Goal: Task Accomplishment & Management: Use online tool/utility

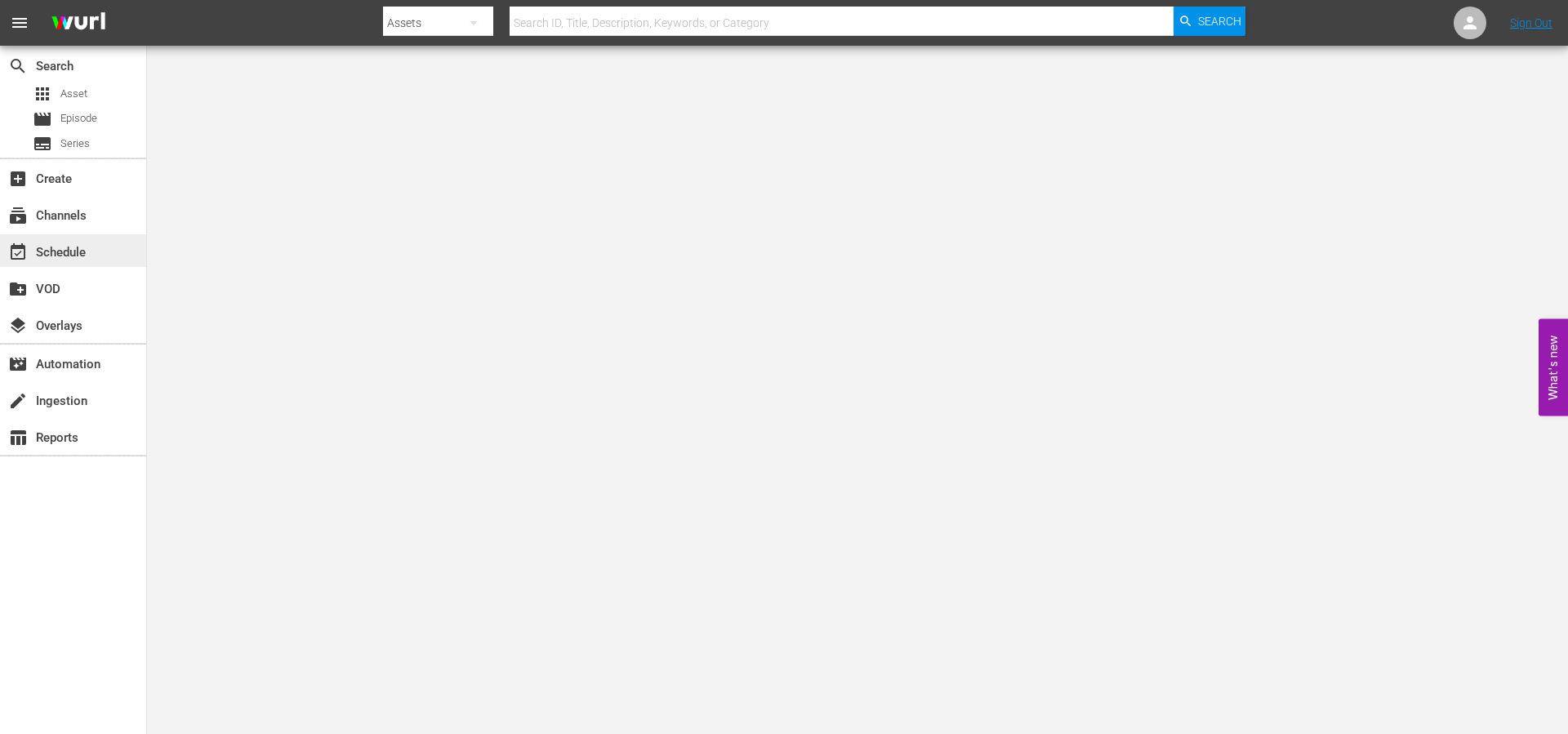
click at [81, 247] on div "event_available Schedule" at bounding box center [45, 249] width 92 height 15
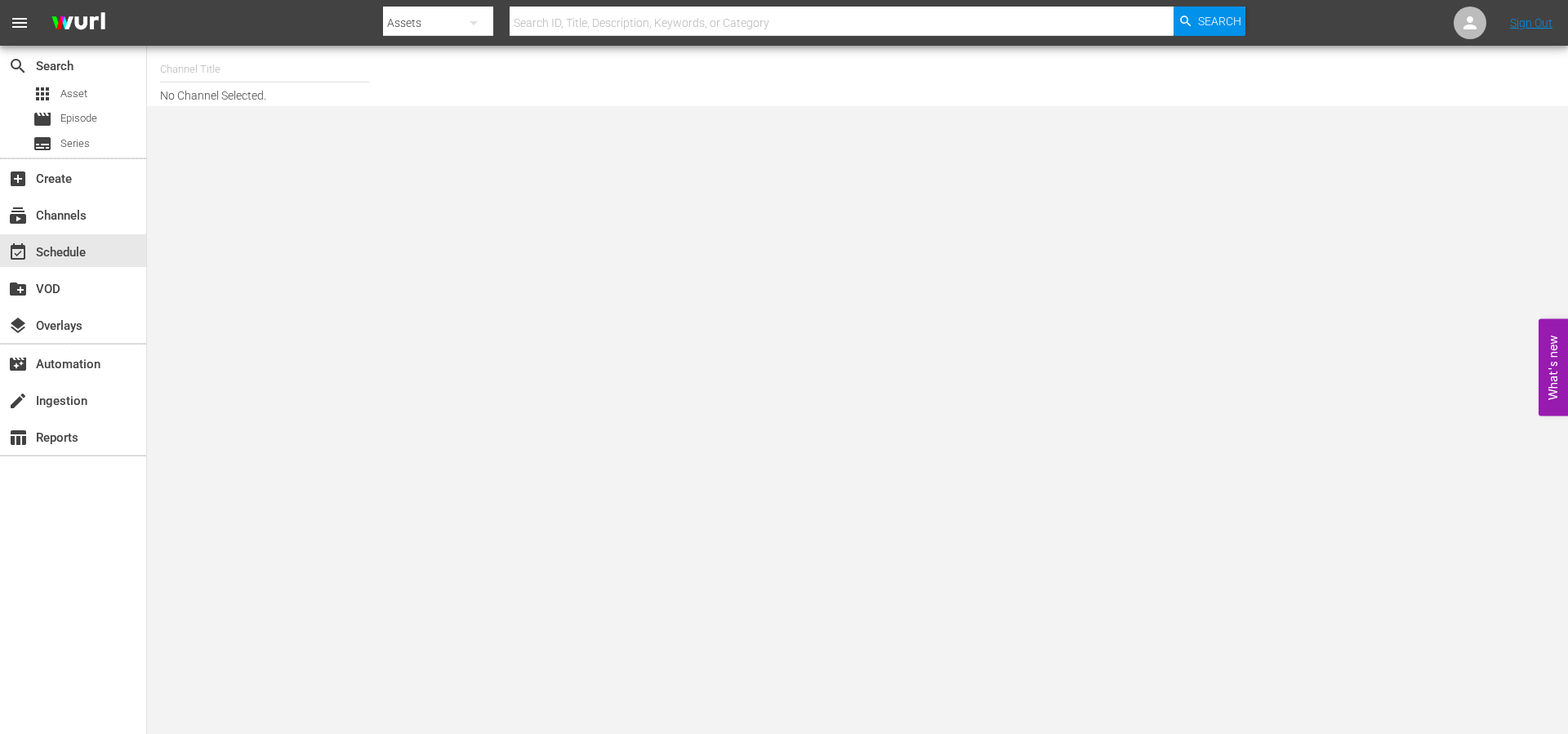
click at [196, 79] on input "text" at bounding box center [265, 69] width 209 height 39
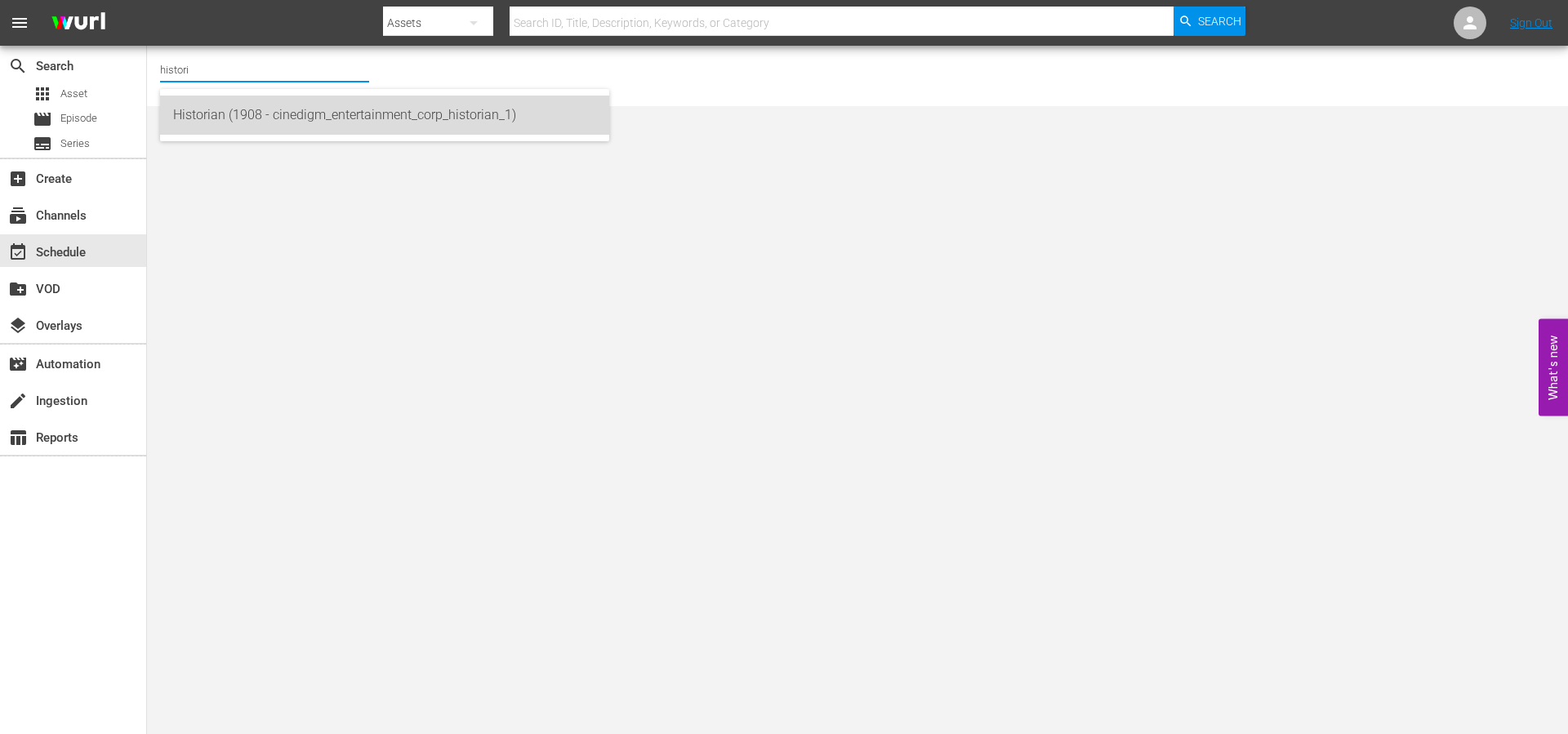
click at [216, 109] on div "Historian (1908 - cinedigm_entertainment_corp_historian_1)" at bounding box center [385, 116] width 423 height 39
type input "Historian (1908 - cinedigm_entertainment_corp_historian_1)"
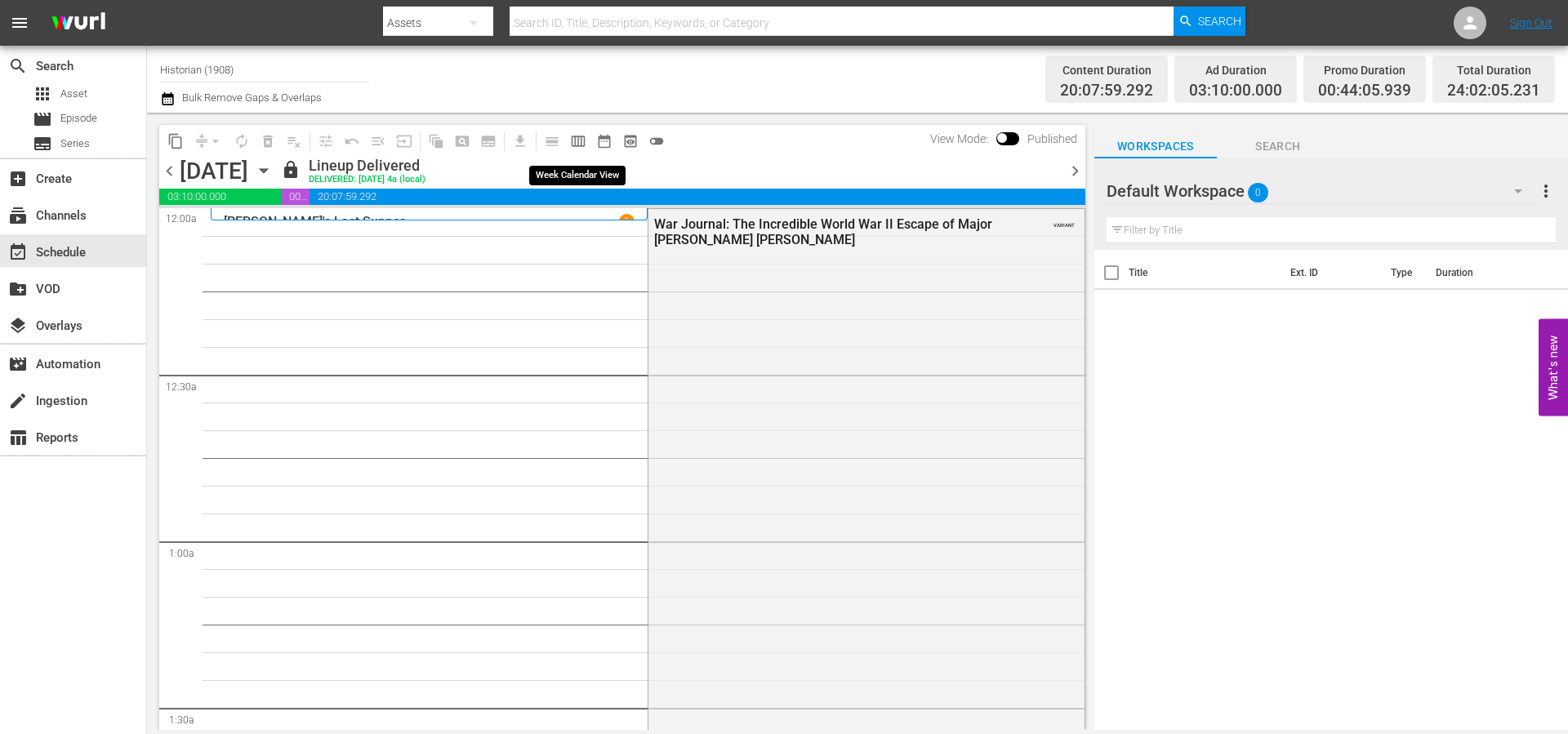
click at [580, 143] on span "calendar_view_week_outlined" at bounding box center [577, 140] width 16 height 16
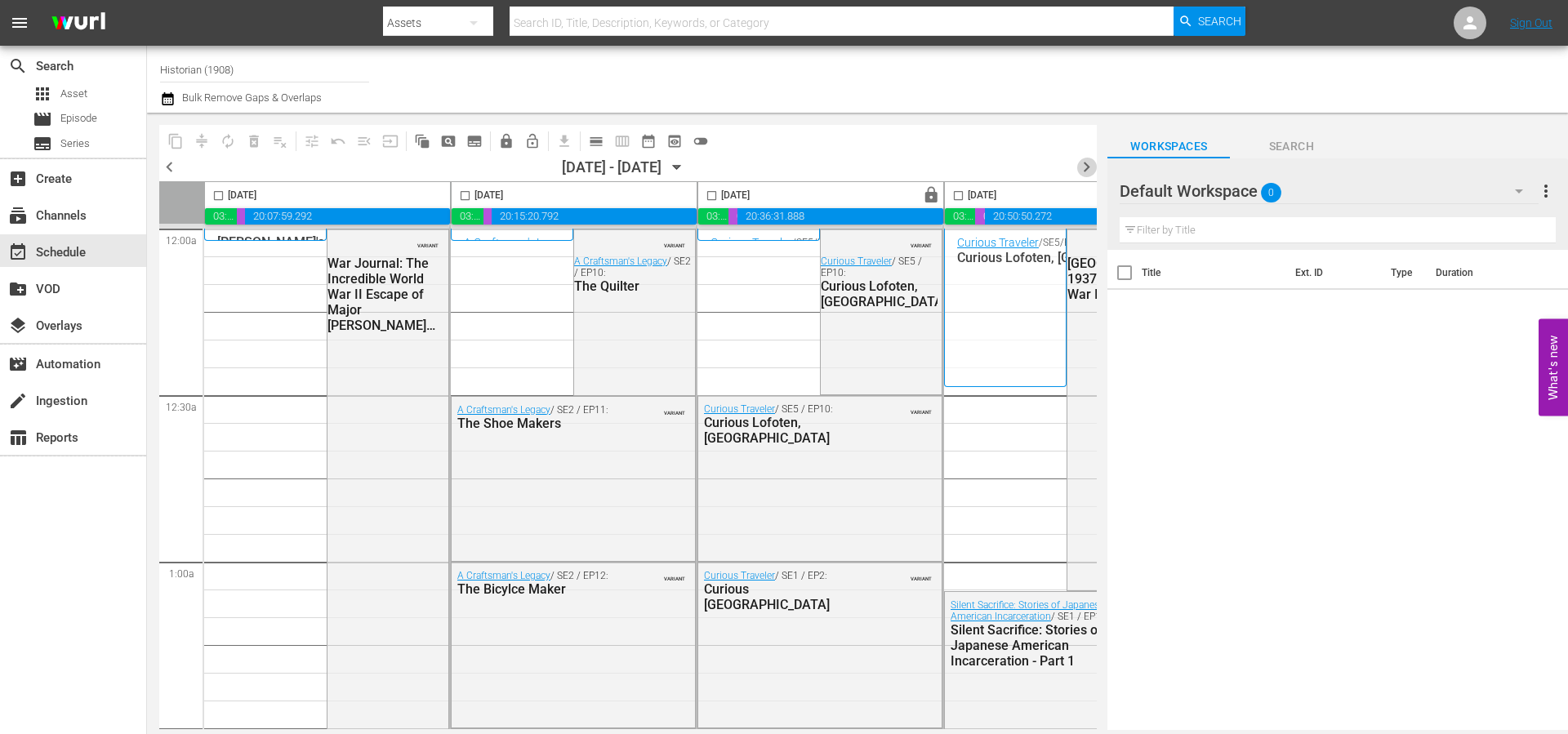
click at [1089, 168] on span "chevron_right" at bounding box center [1087, 167] width 21 height 21
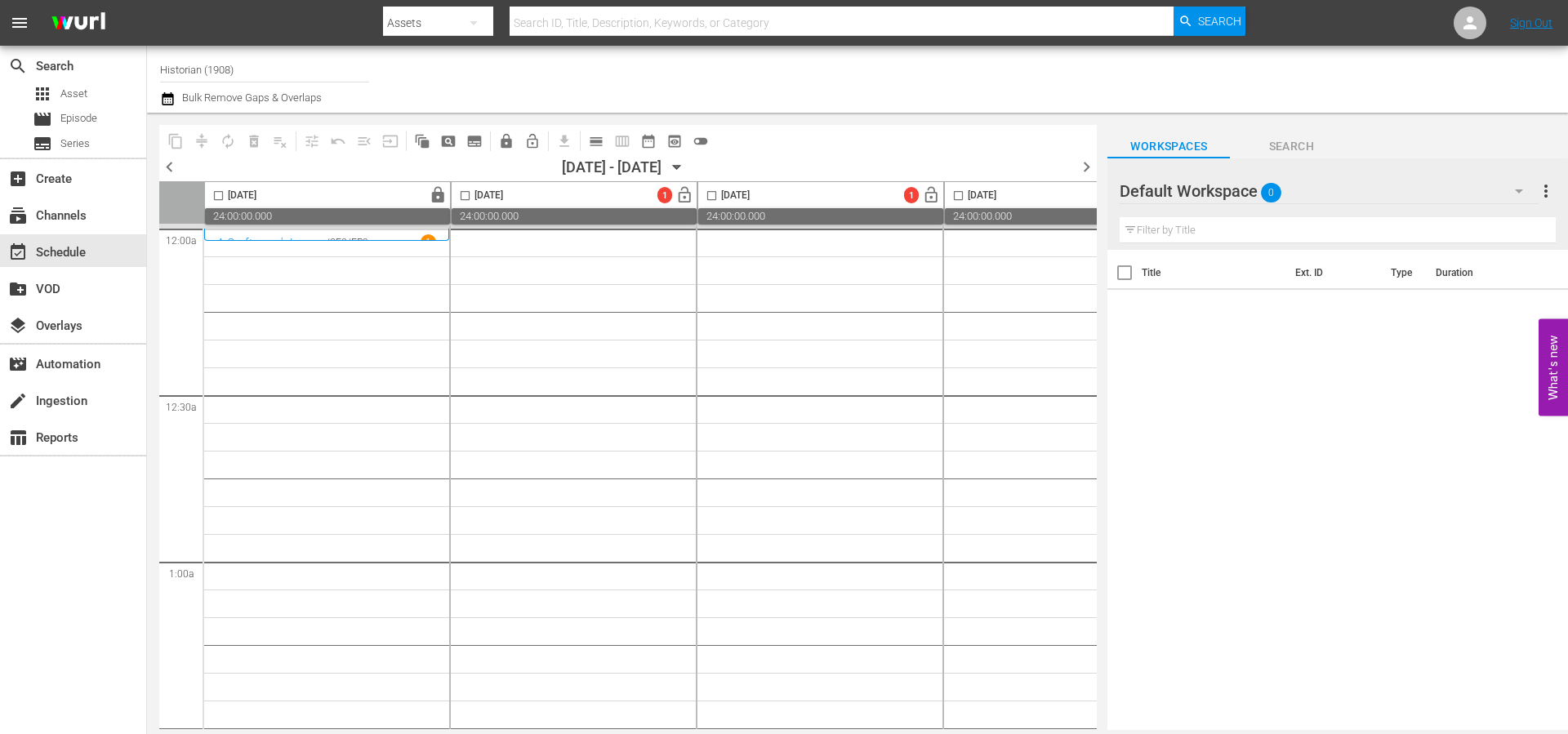
click at [263, 71] on input "Historian (1908)" at bounding box center [265, 69] width 209 height 39
type input "bob"
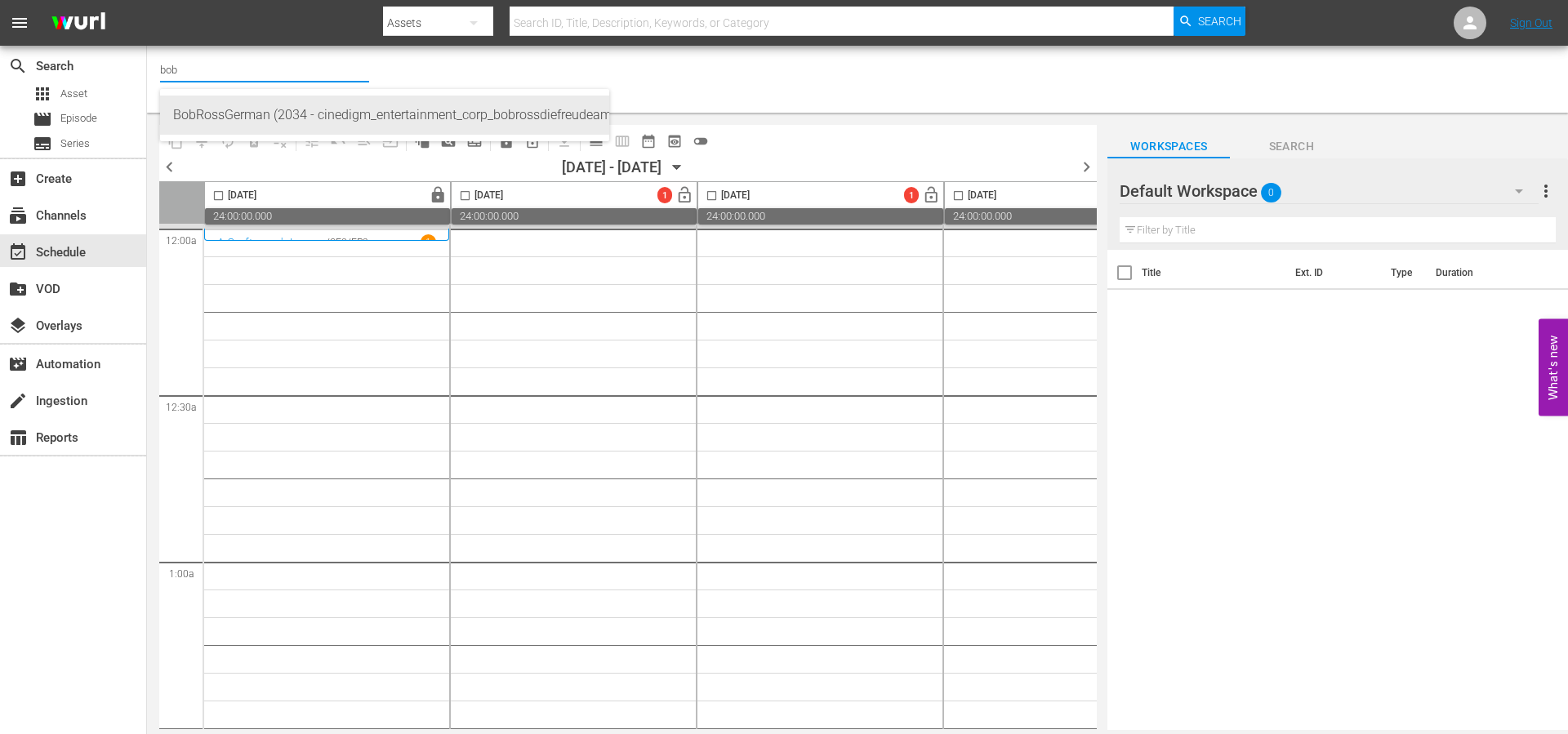
click at [254, 116] on div "BobRossGerman (2034 - cinedigm_entertainment_corp_bobrossdiefreudeammalen_1)" at bounding box center [385, 116] width 423 height 39
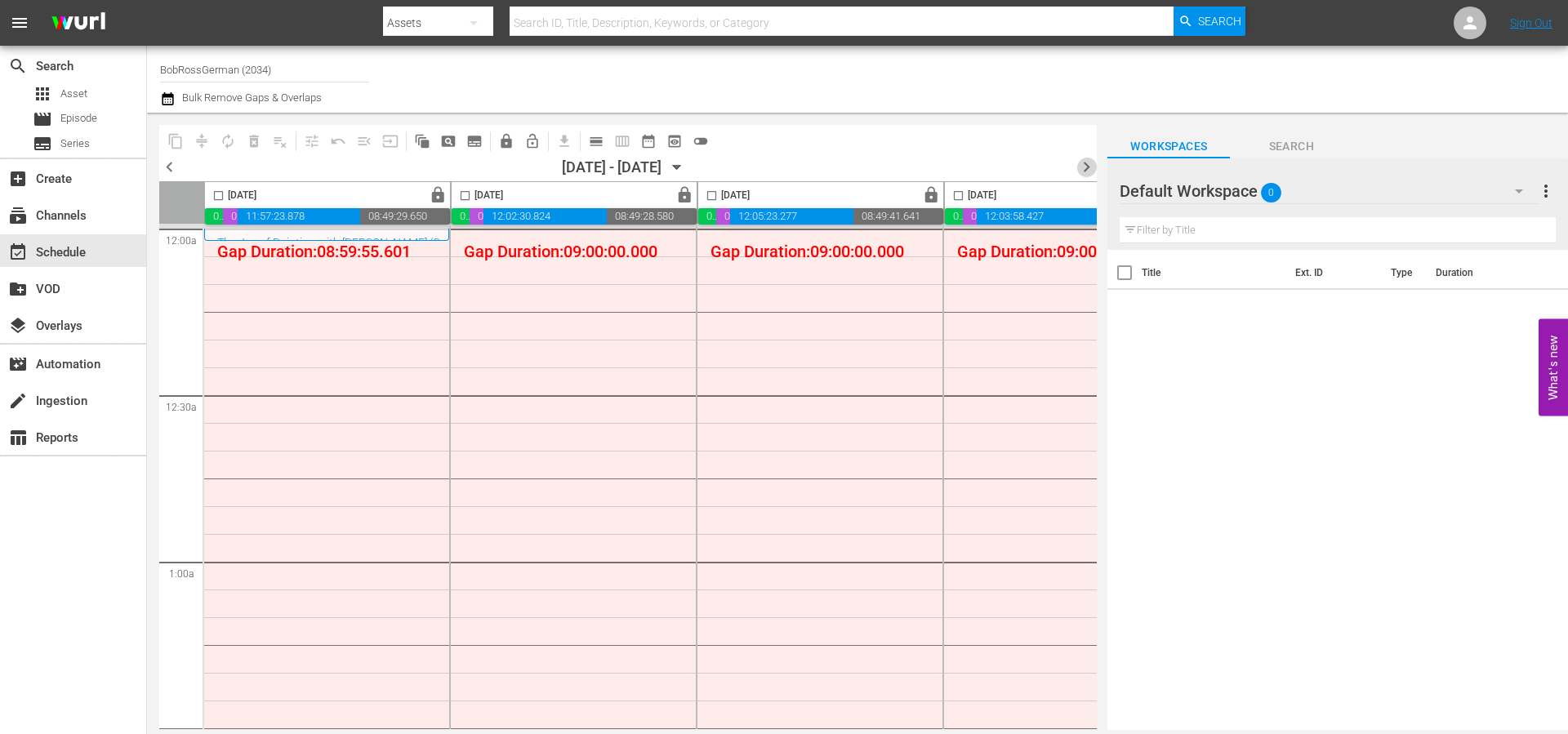
click at [1088, 163] on span "chevron_right" at bounding box center [1087, 167] width 21 height 21
click at [1087, 163] on span "chevron_right" at bounding box center [1087, 167] width 21 height 21
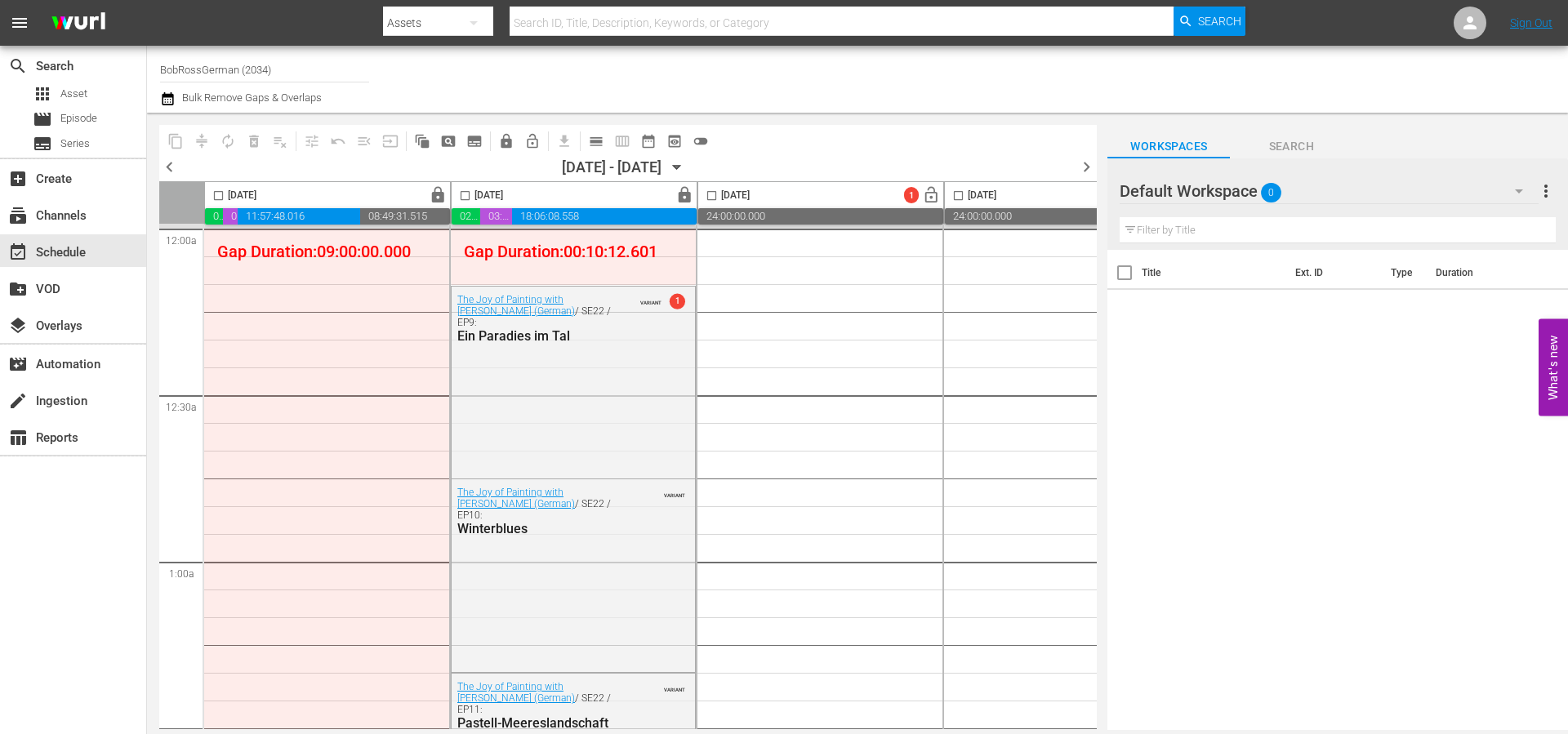
click at [176, 170] on span "chevron_left" at bounding box center [170, 167] width 21 height 21
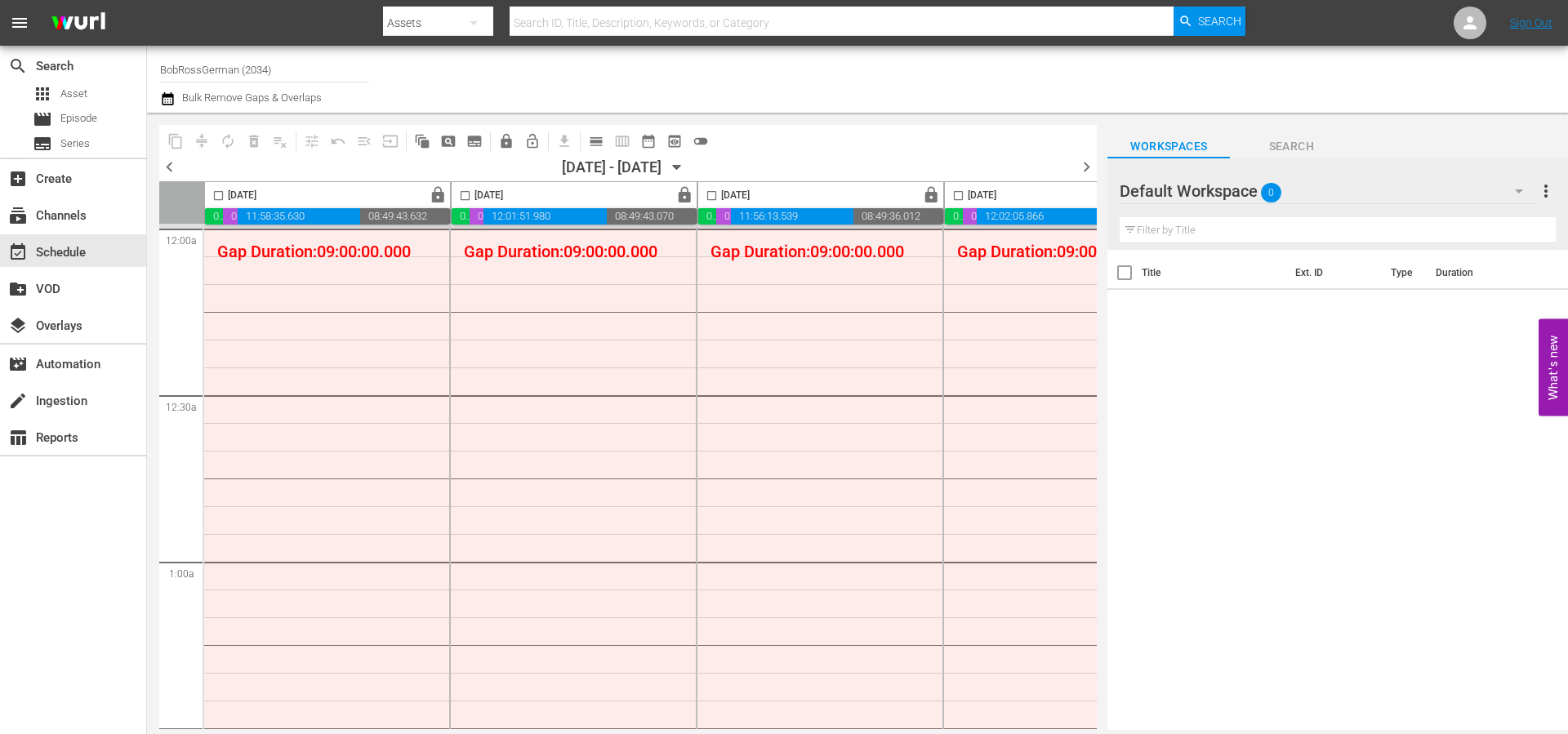
click at [176, 170] on span "chevron_left" at bounding box center [170, 167] width 21 height 21
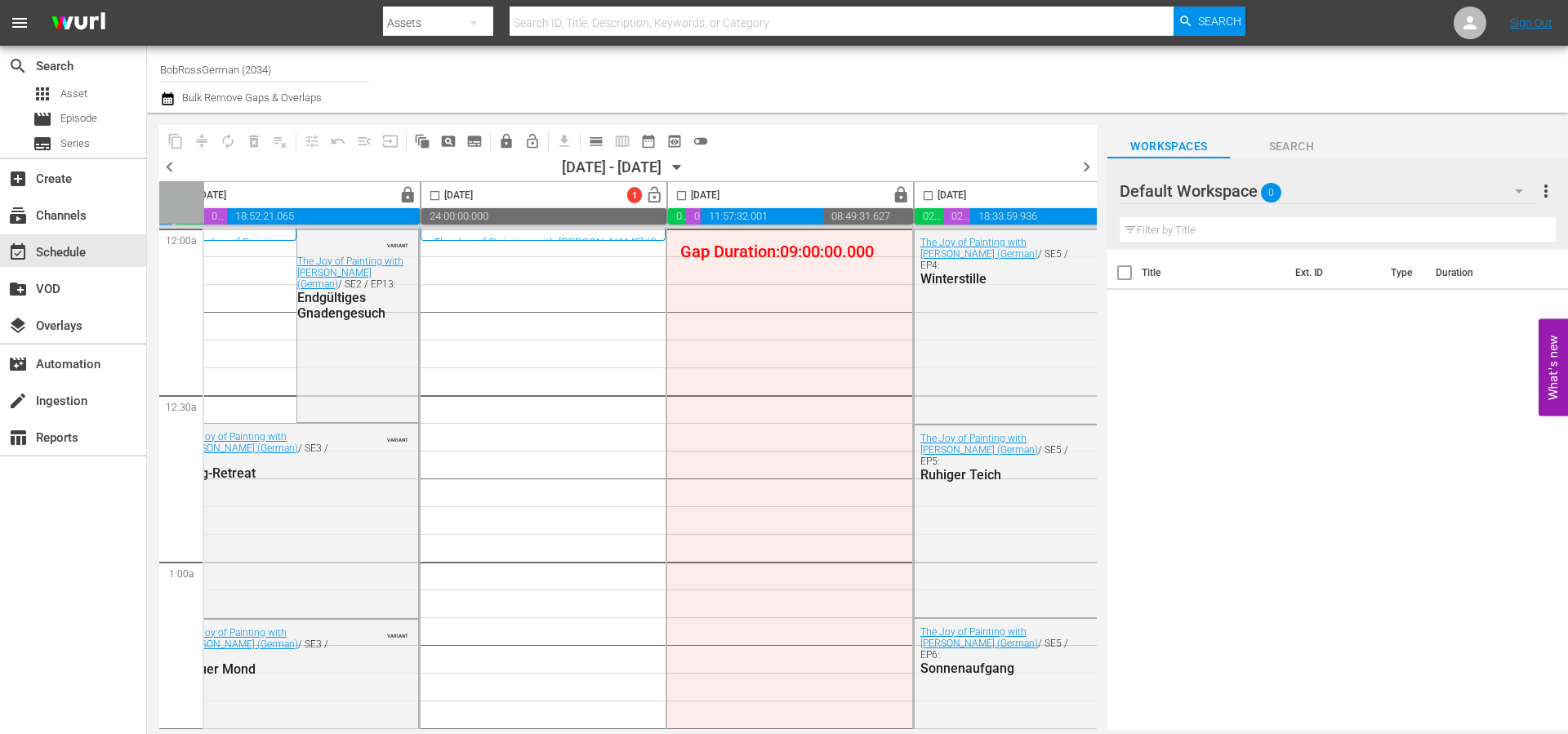
scroll to position [0, 840]
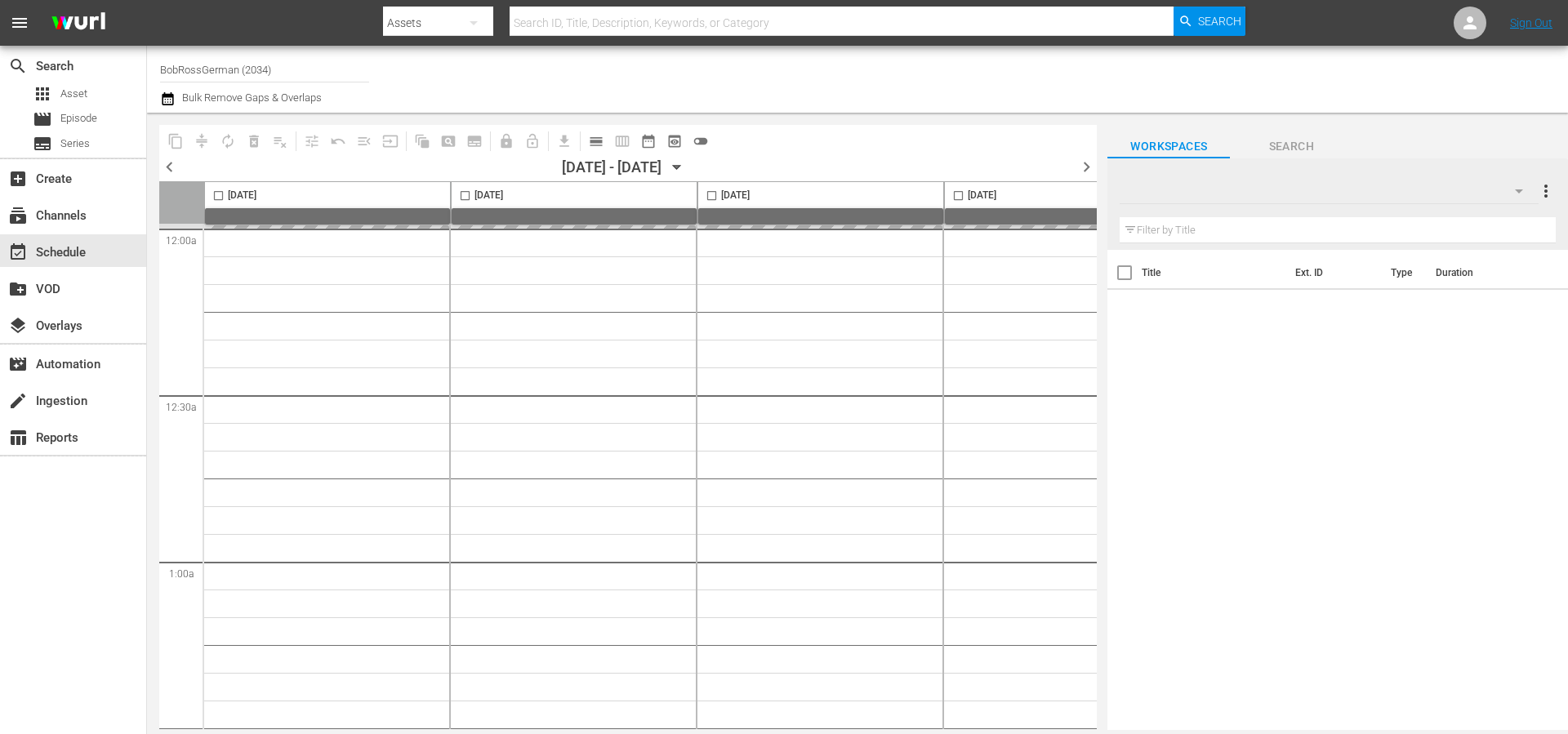
type input "BobRossGerman (2034)"
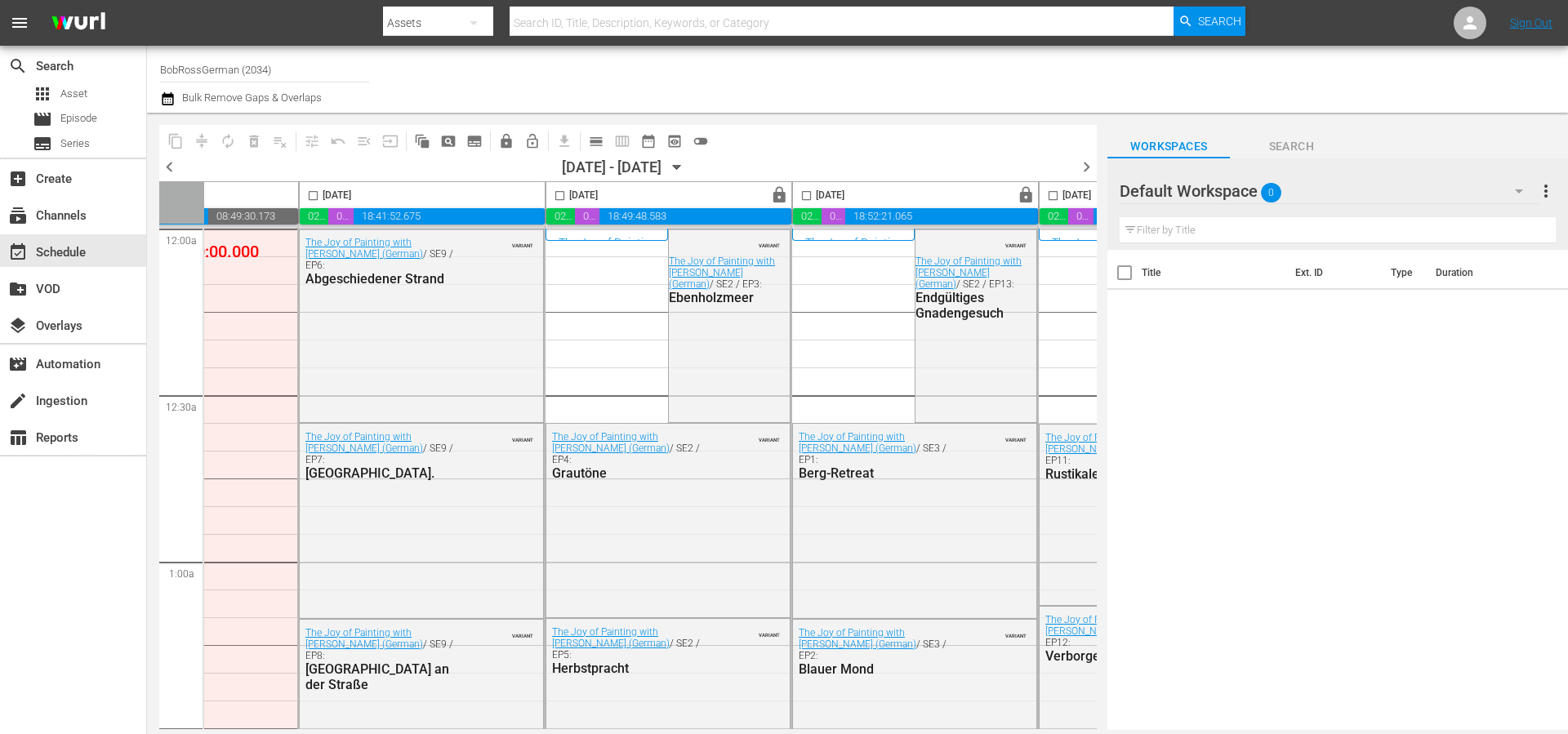
scroll to position [0, 149]
click at [1089, 170] on span "chevron_right" at bounding box center [1087, 167] width 21 height 21
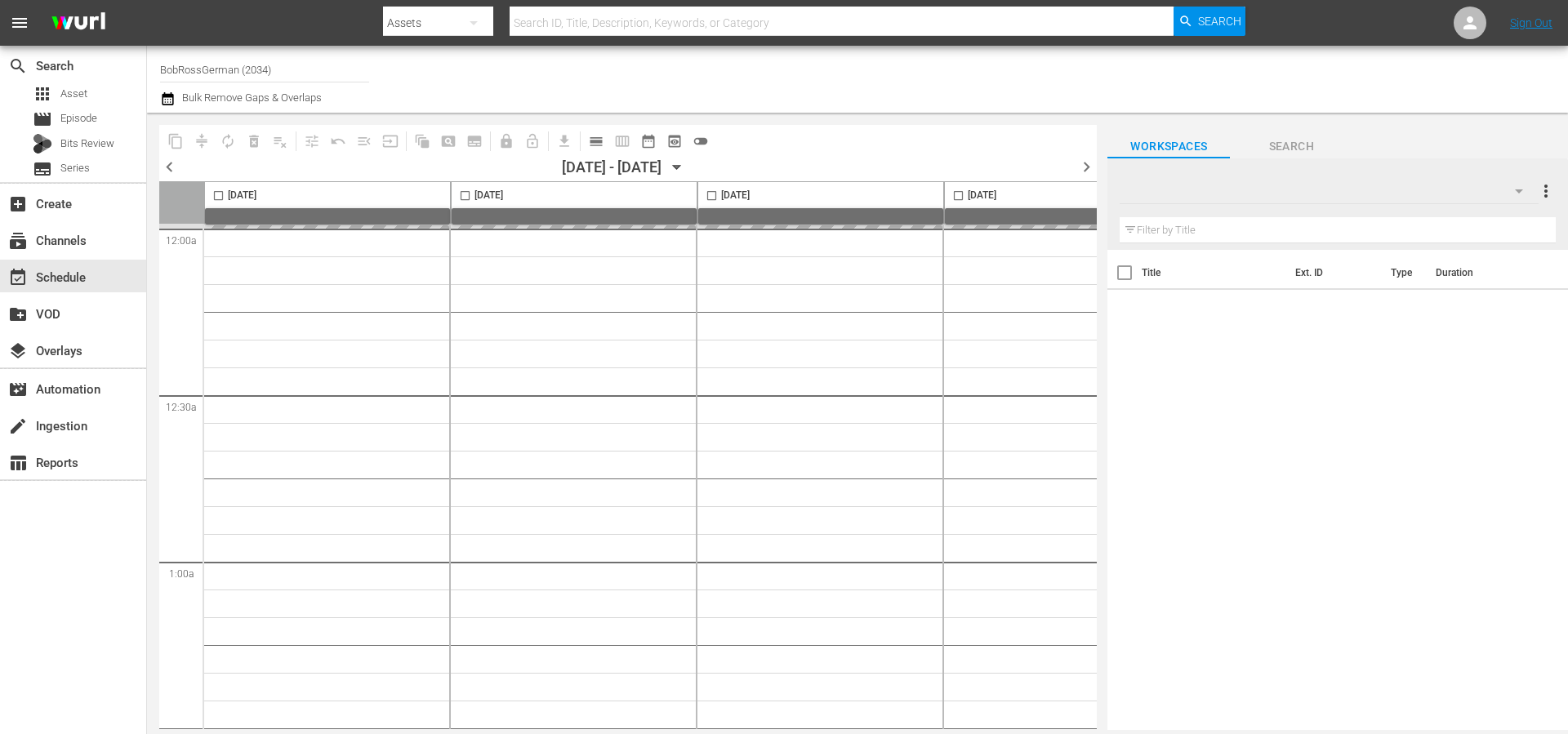
type input "BobRossGerman (2034)"
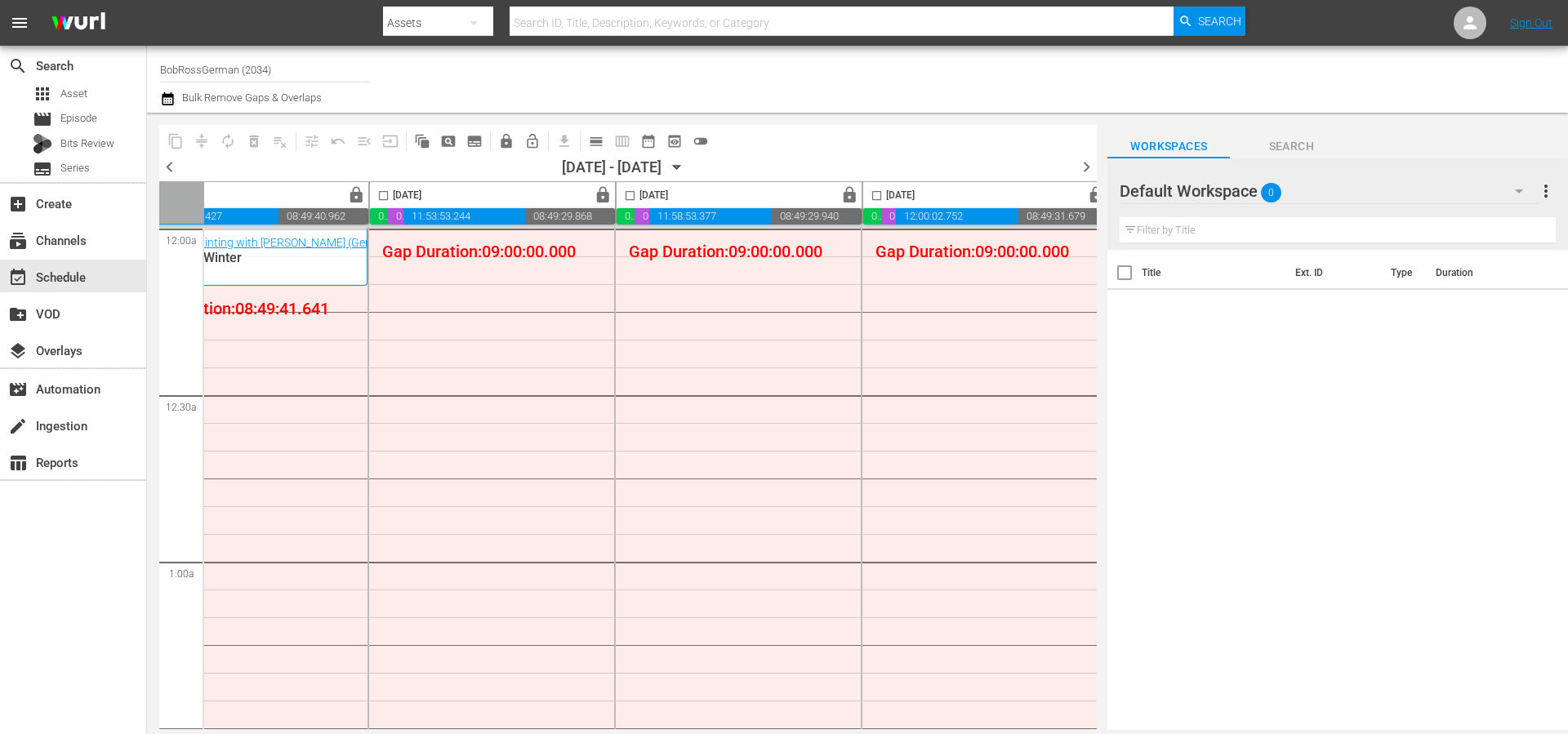
scroll to position [0, 840]
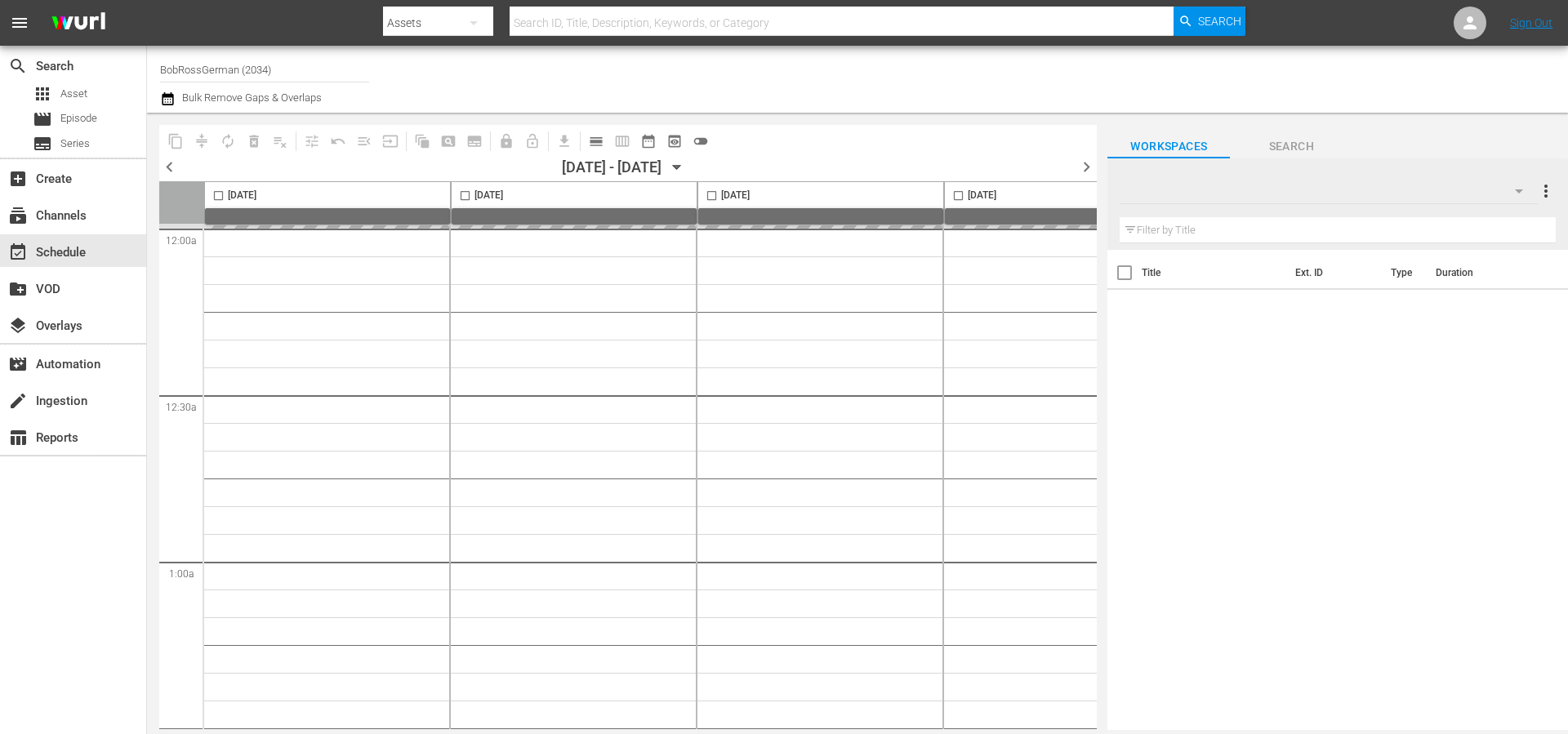
type input "BobRossGerman (2034)"
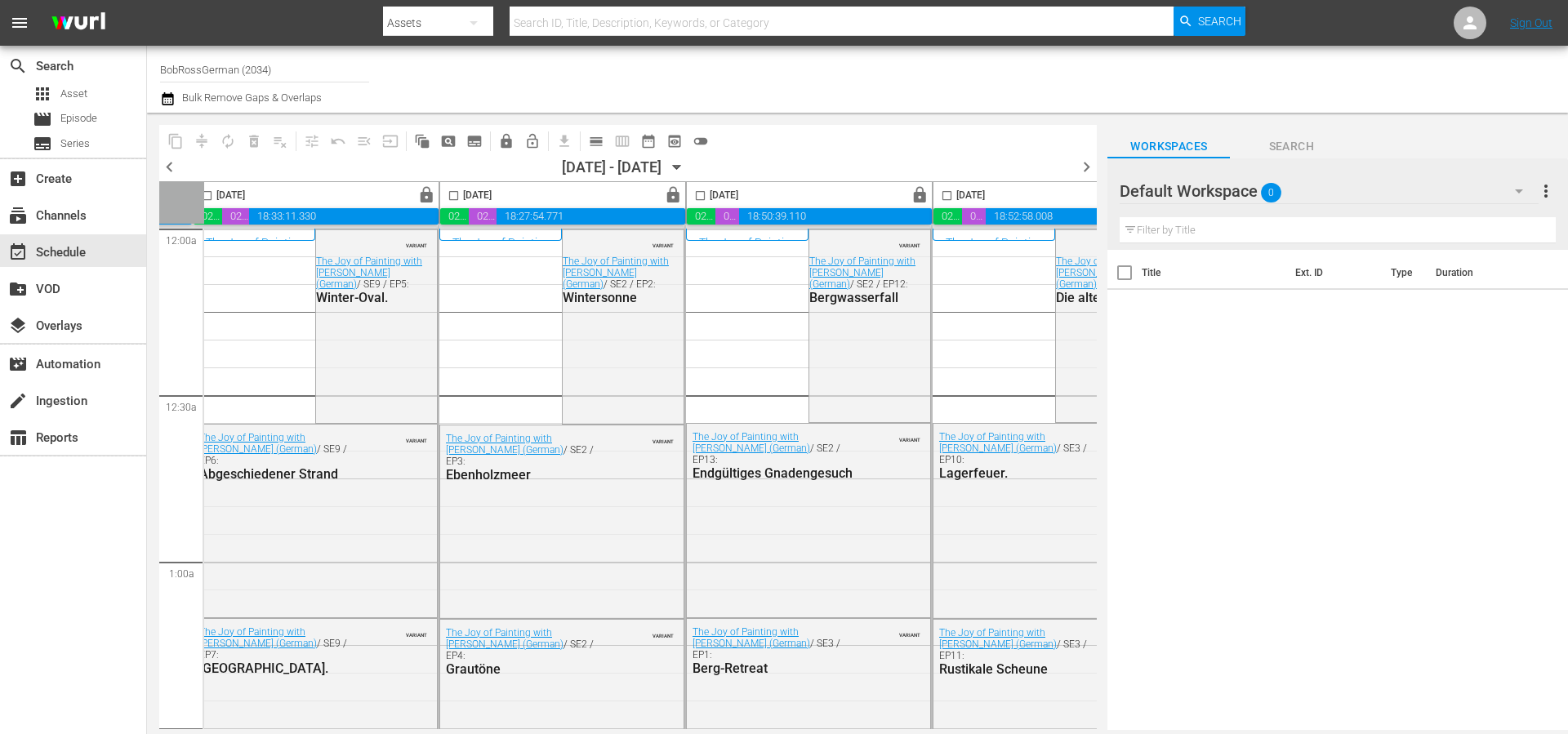
scroll to position [0, 840]
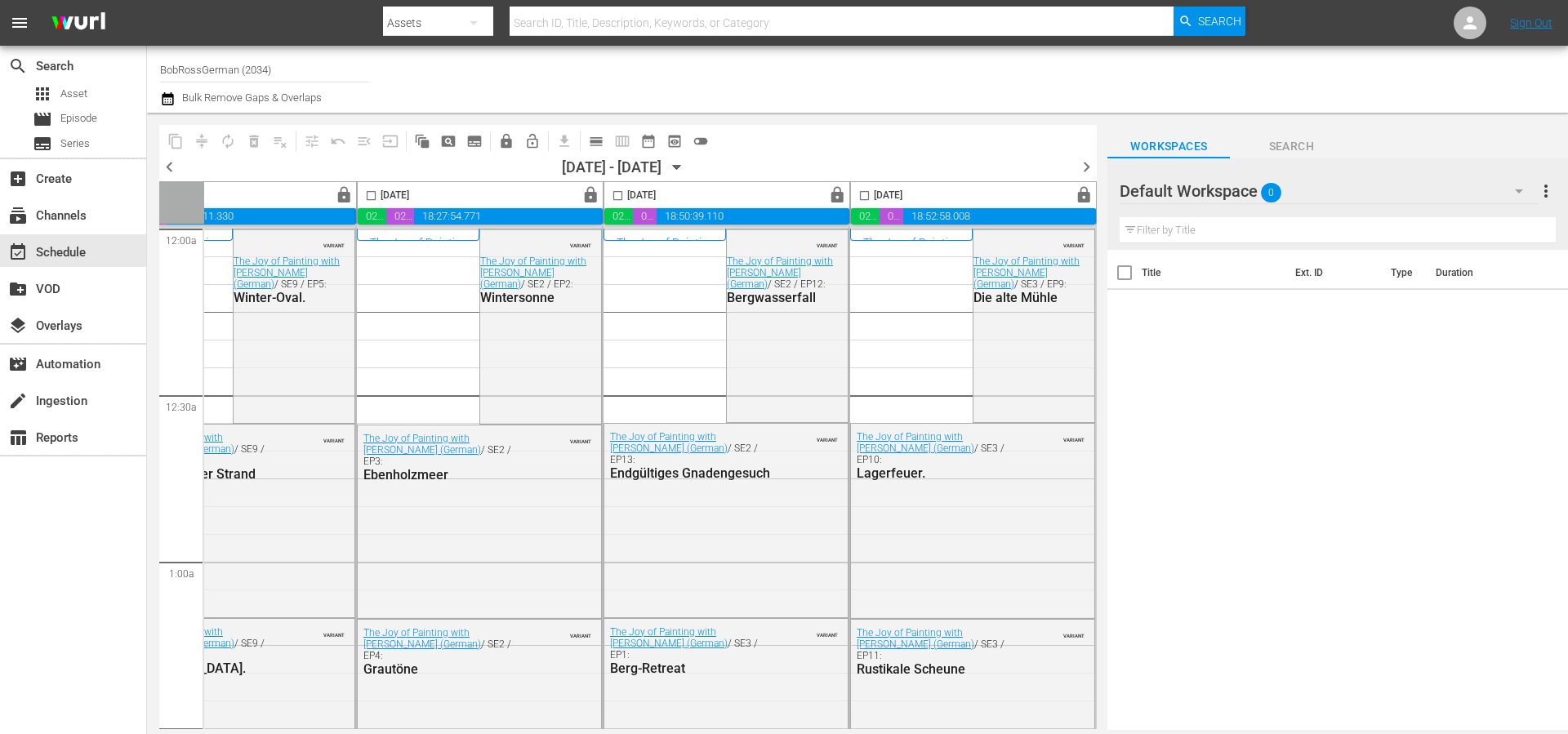
click at [1089, 165] on span "chevron_right" at bounding box center [1087, 167] width 21 height 21
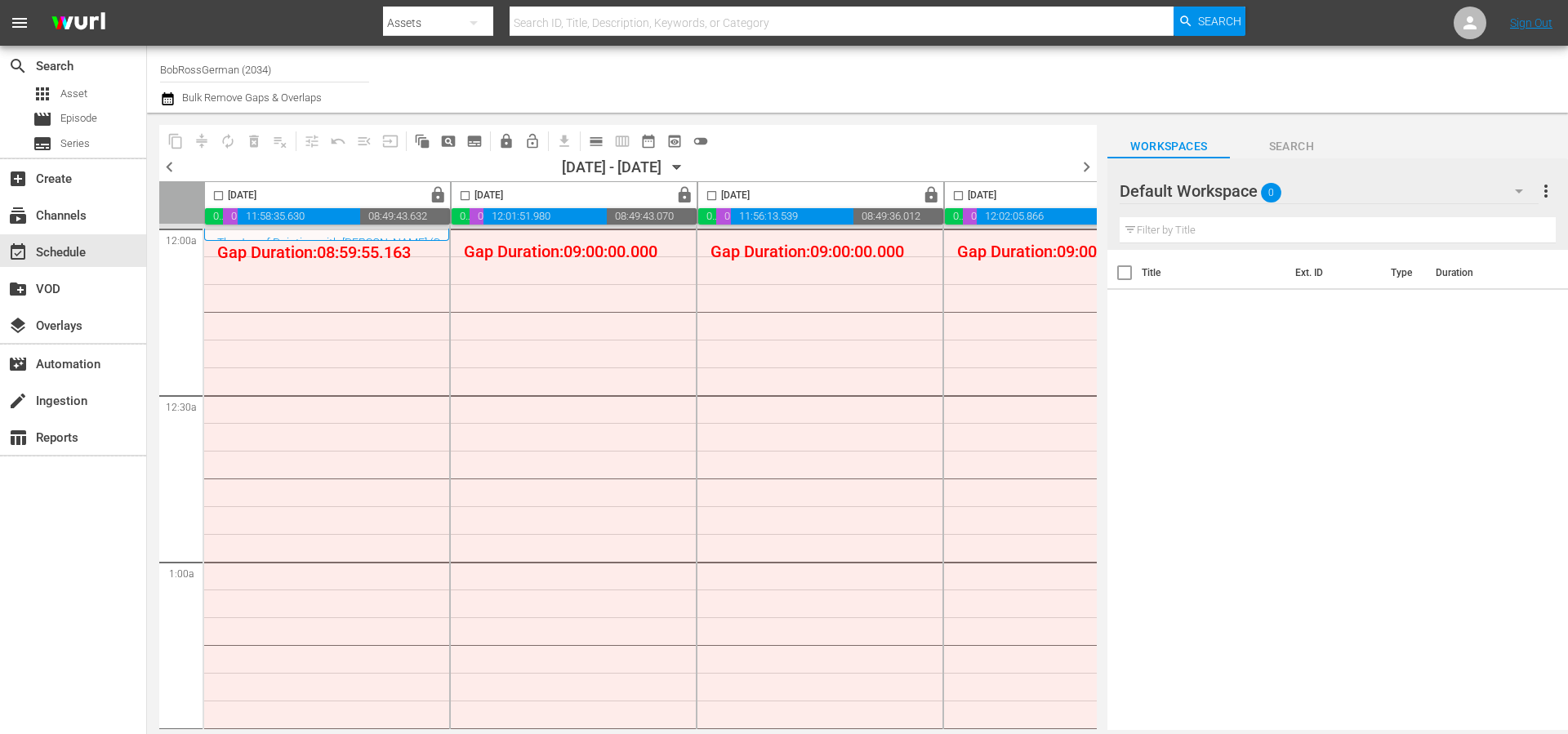
drag, startPoint x: 588, startPoint y: 731, endPoint x: 596, endPoint y: 724, distance: 10.6
click at [597, 729] on body "menu Search By Assets Search ID, Title, Description, Keywords, or Category Sear…" at bounding box center [784, 367] width 1568 height 734
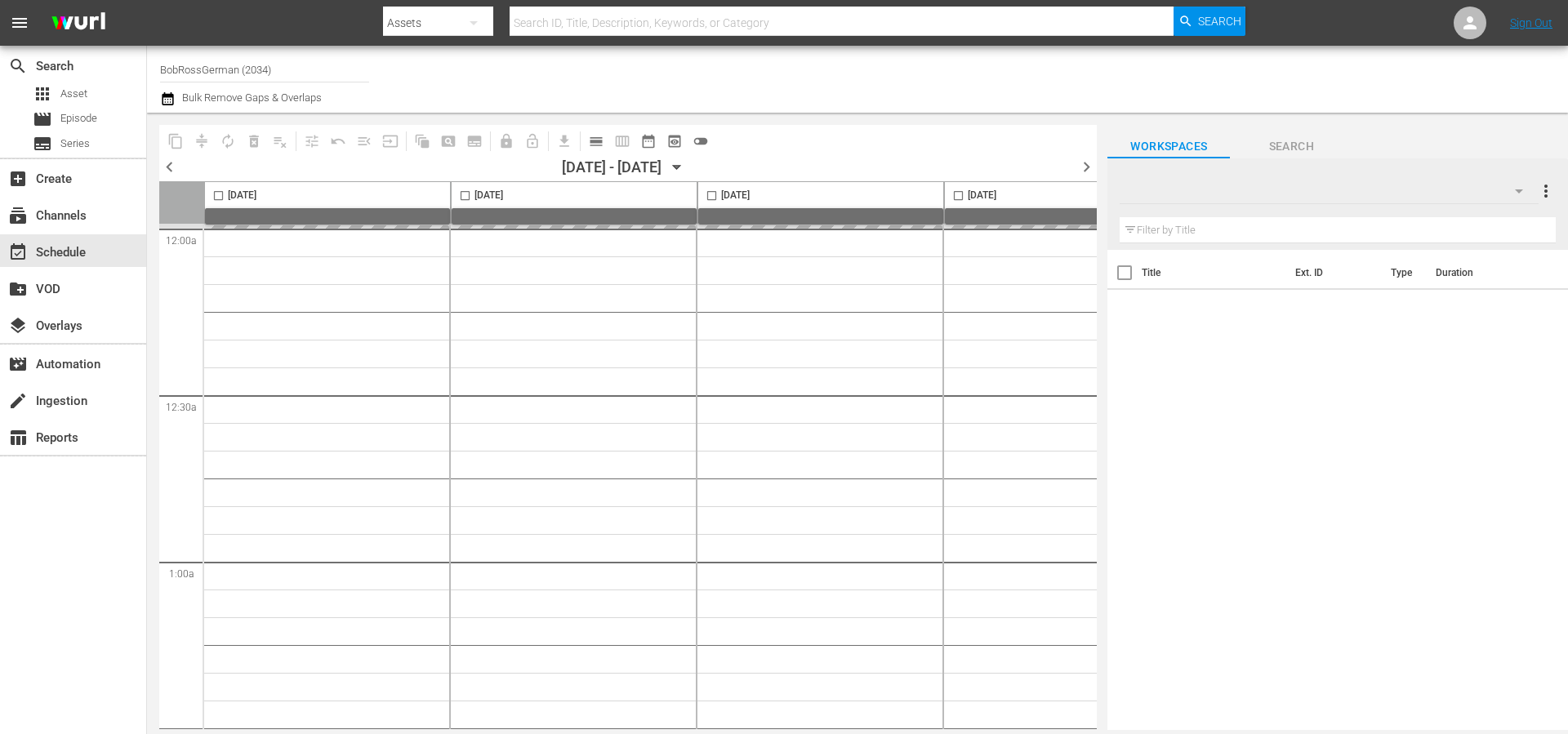
type input "BobRossGerman (2034)"
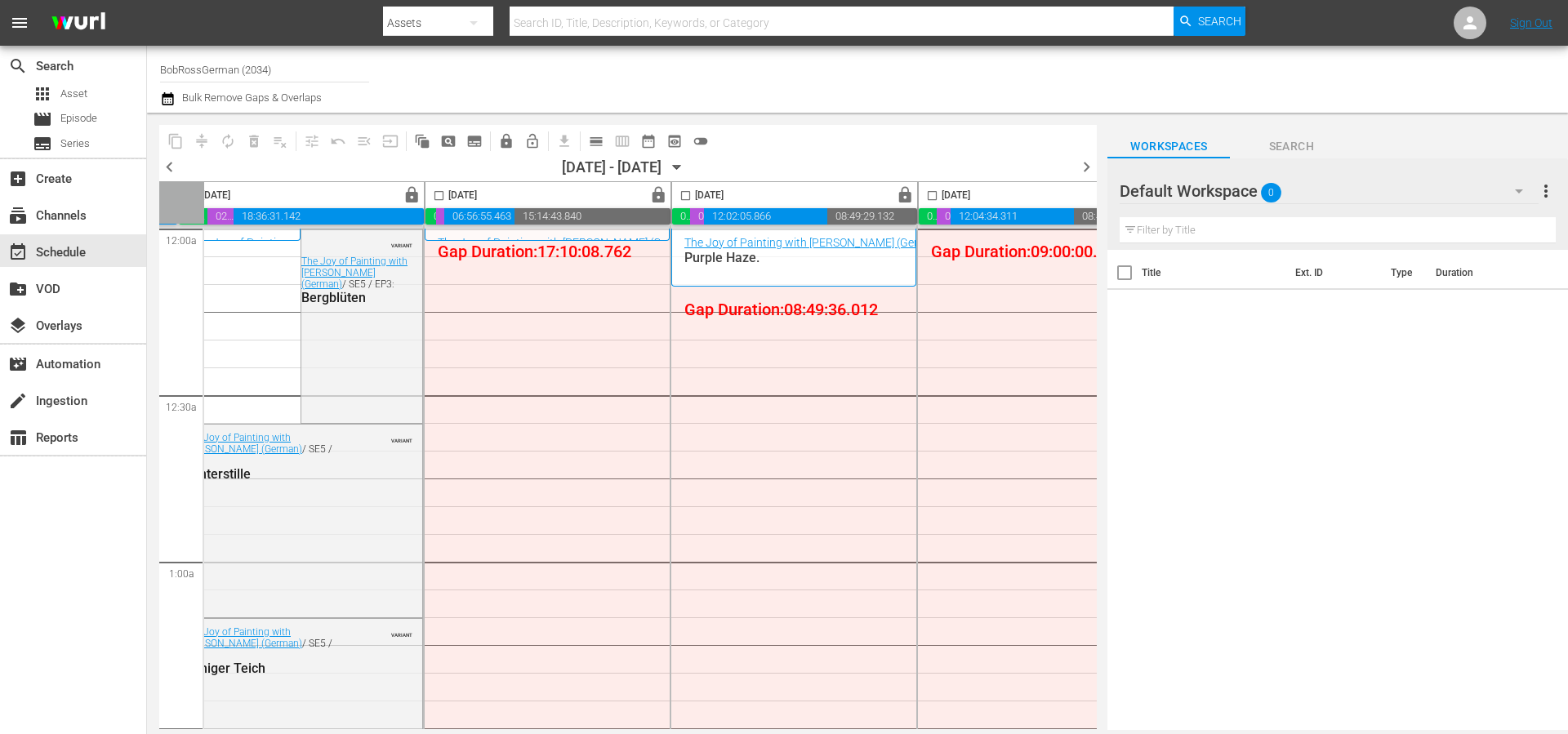
scroll to position [0, 270]
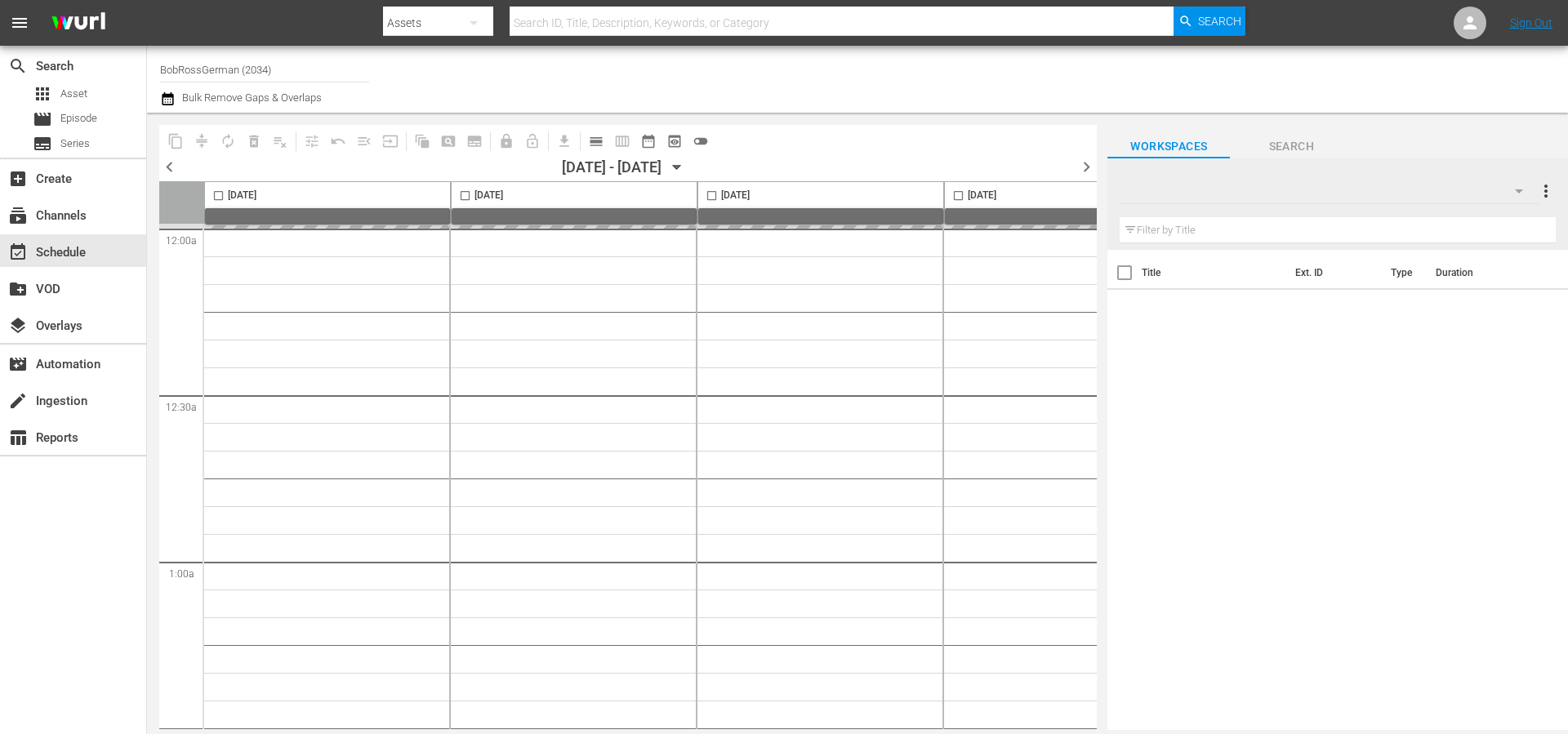
type input "BobRossGerman (2034)"
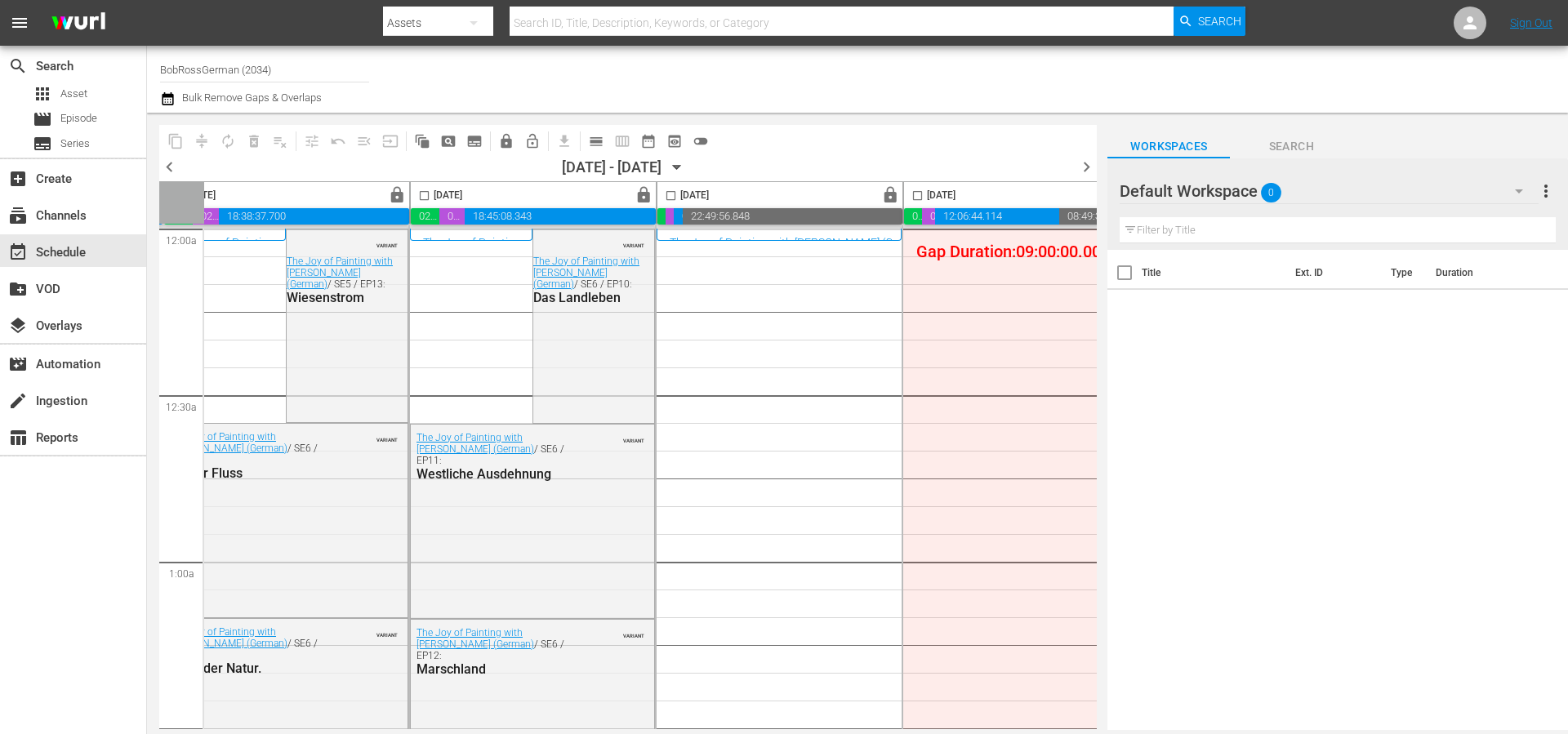
scroll to position [0, 840]
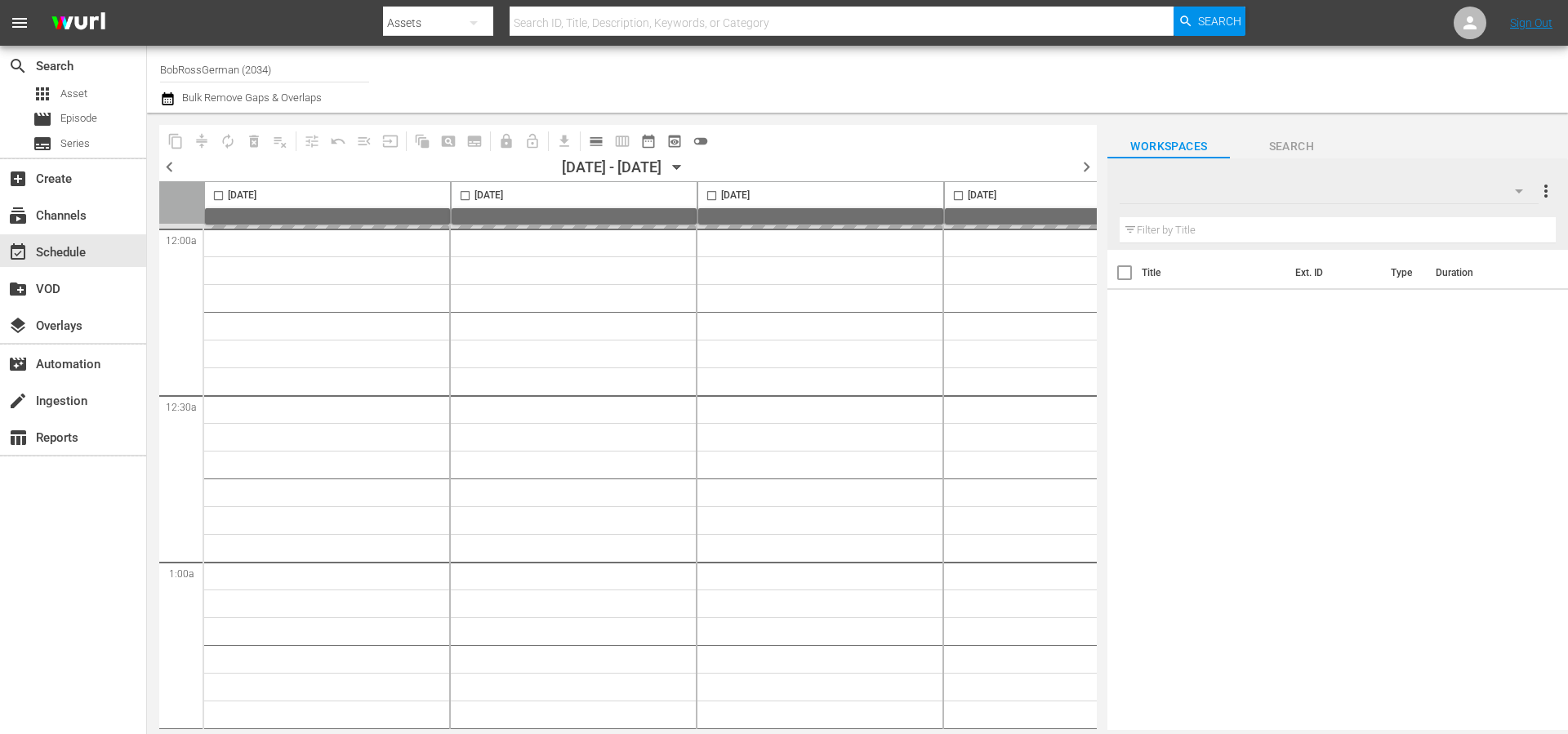
type input "BobRossGerman (2034)"
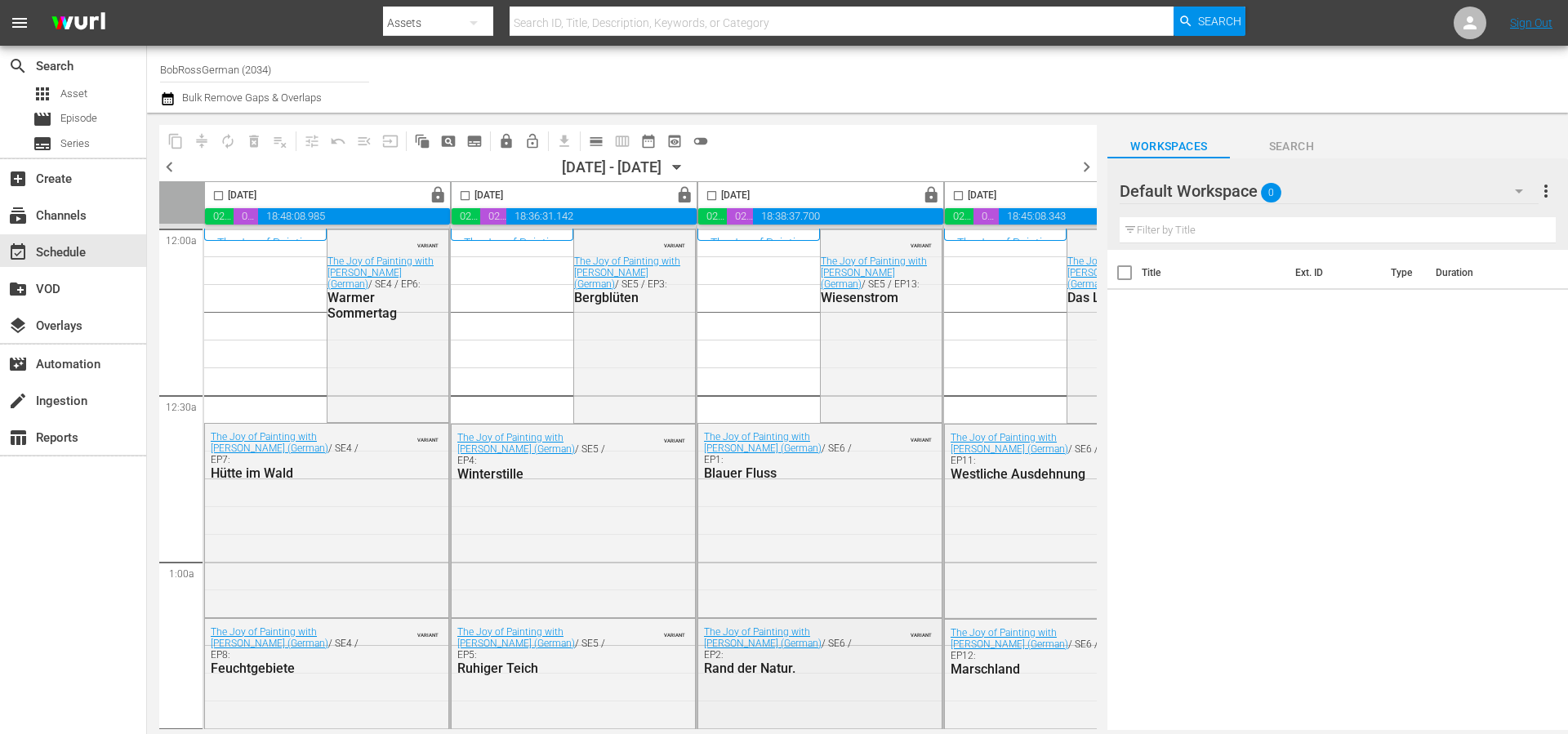
click at [1016, 686] on div "content_copy compress autorenew_outlined delete_forever_outlined playlist_remov…" at bounding box center [616, 421] width 938 height 618
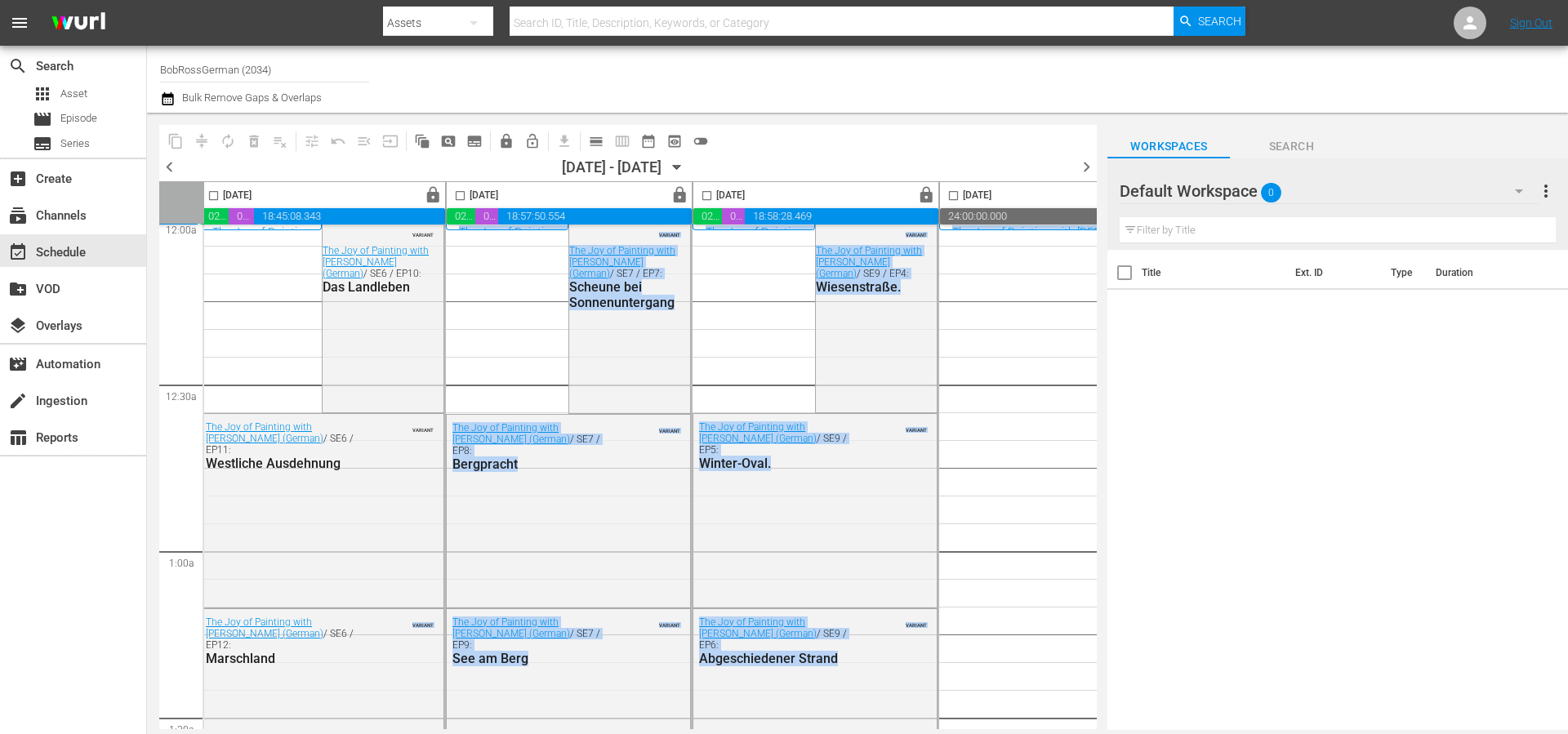
scroll to position [10, 840]
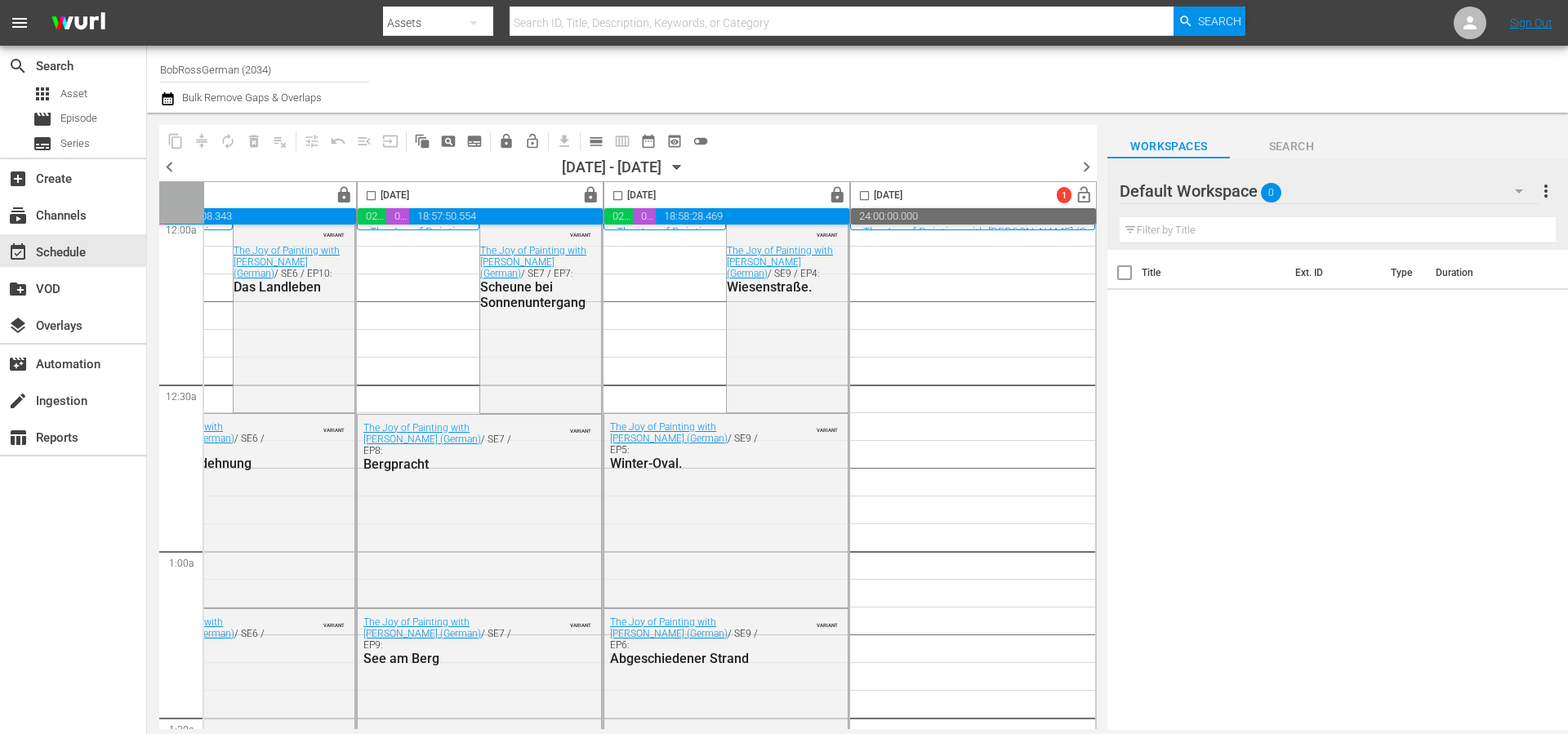
scroll to position [0, 840]
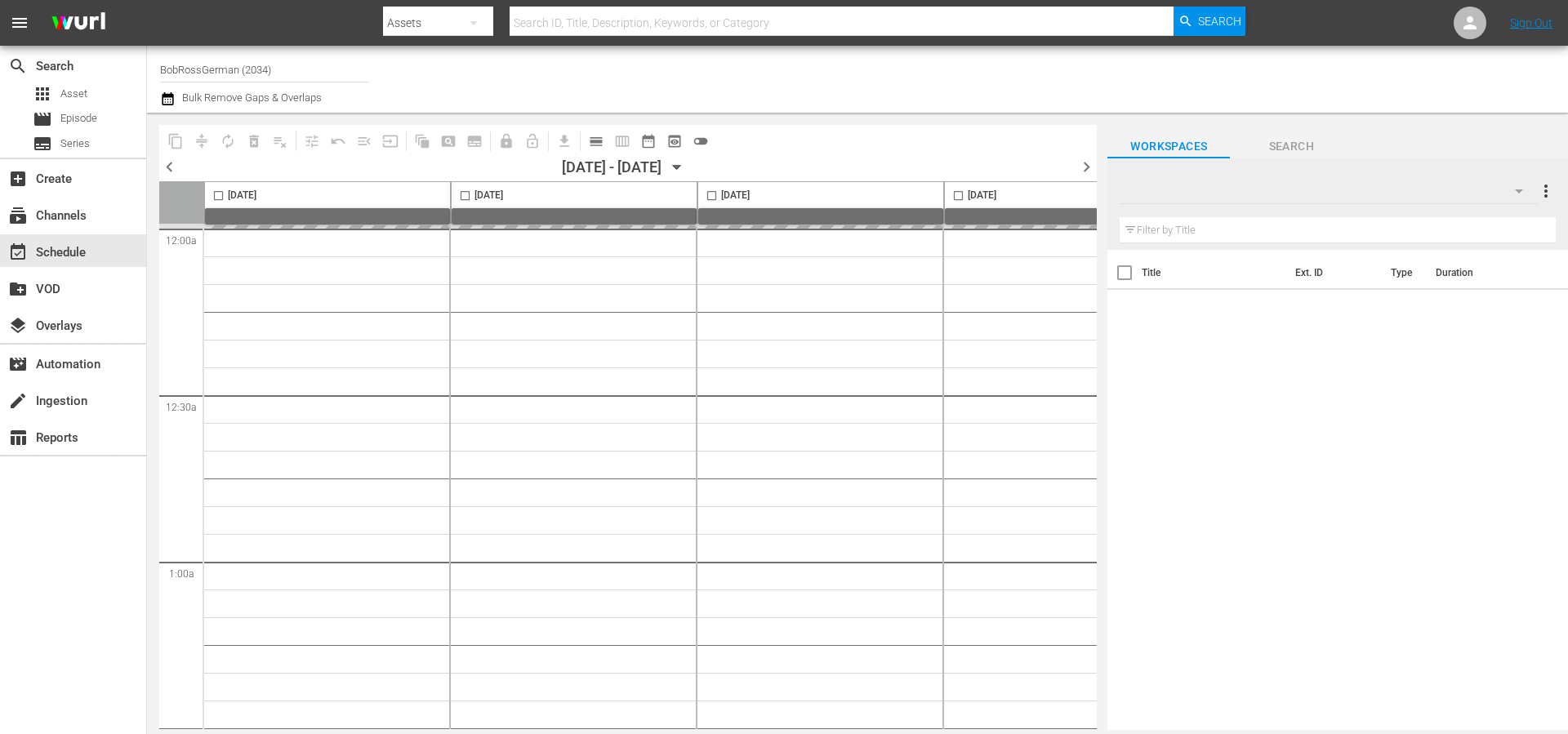
type input "BobRossGerman (2034)"
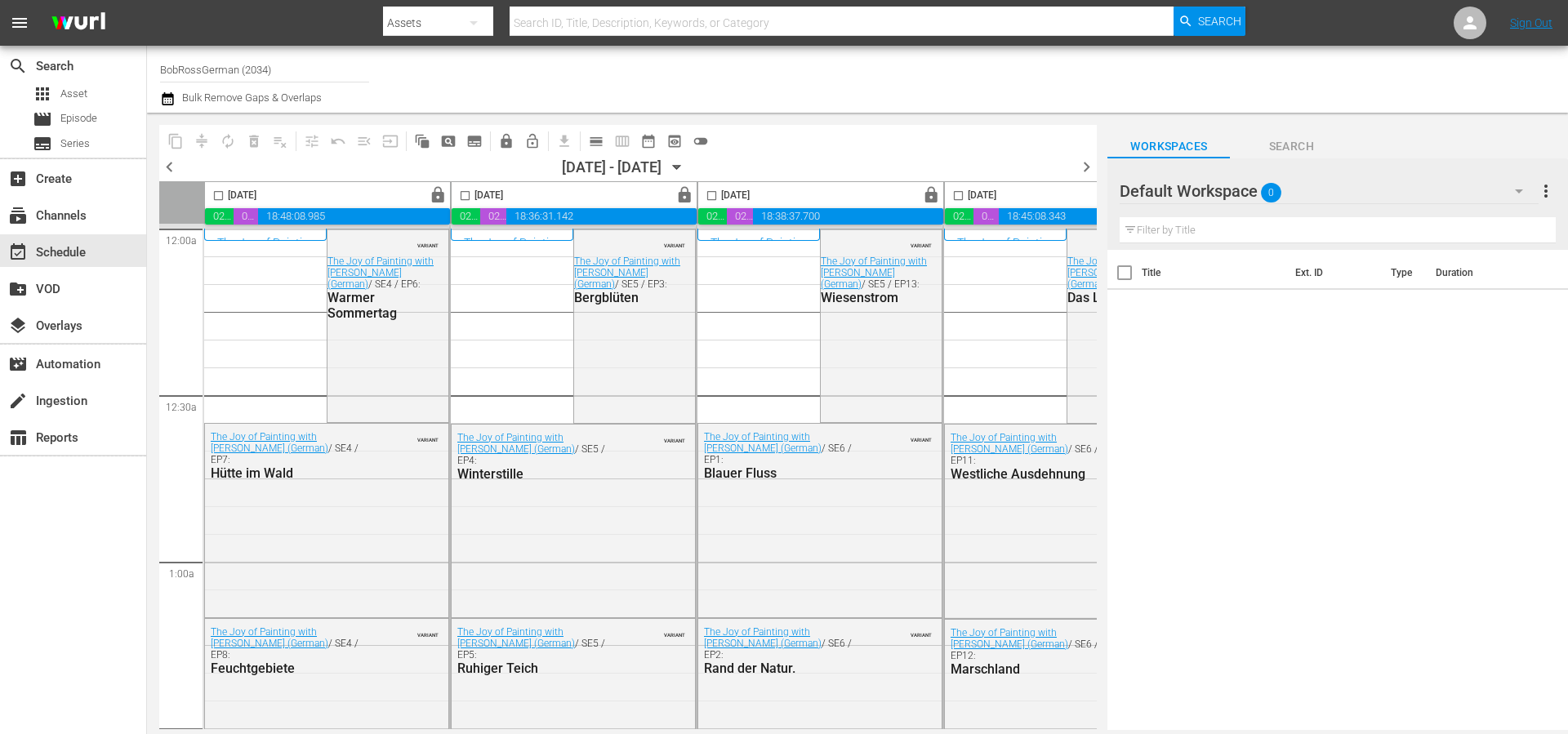
click at [1091, 166] on span "chevron_right" at bounding box center [1087, 167] width 21 height 21
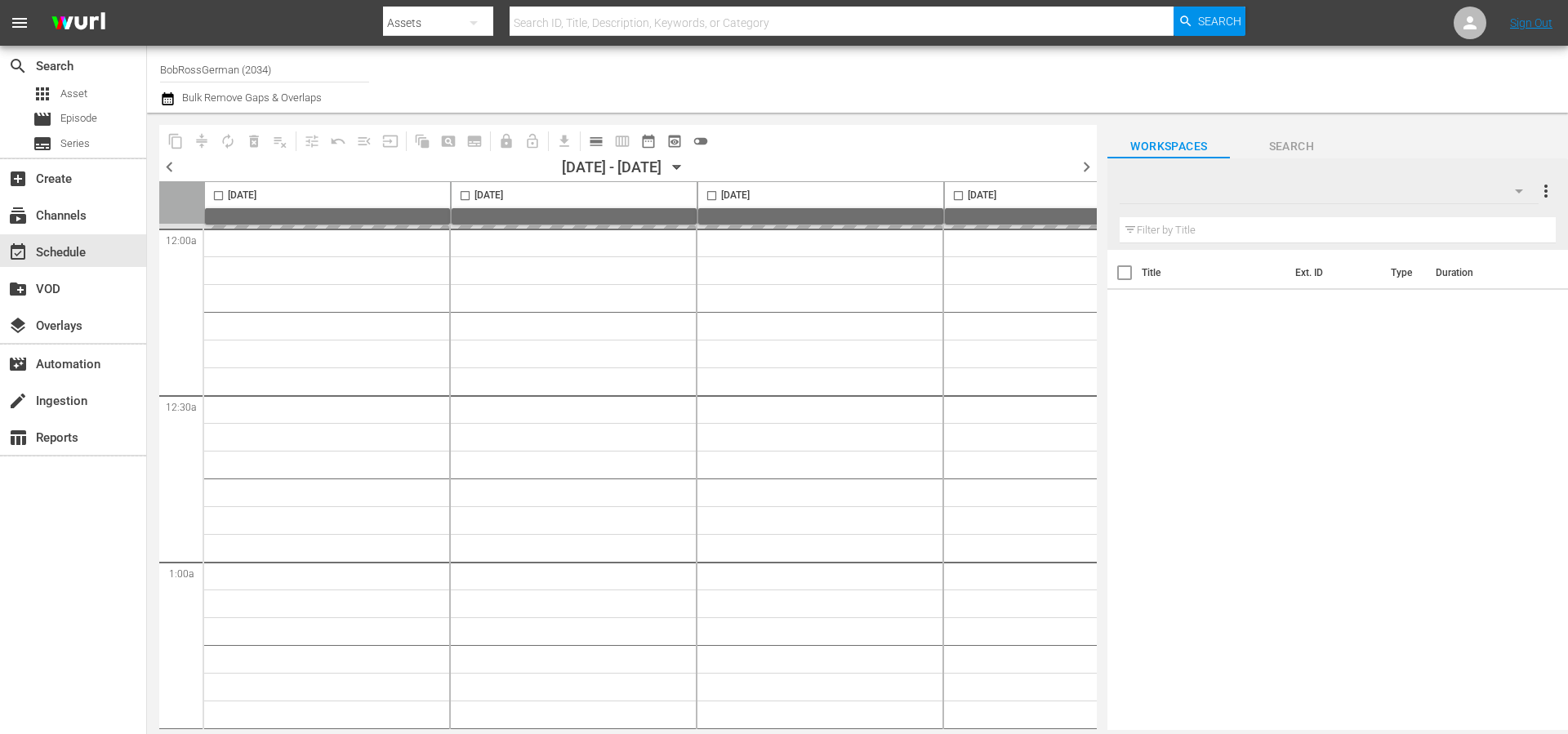
type input "BobRossGerman (2034)"
